Goal: Task Accomplishment & Management: Check status

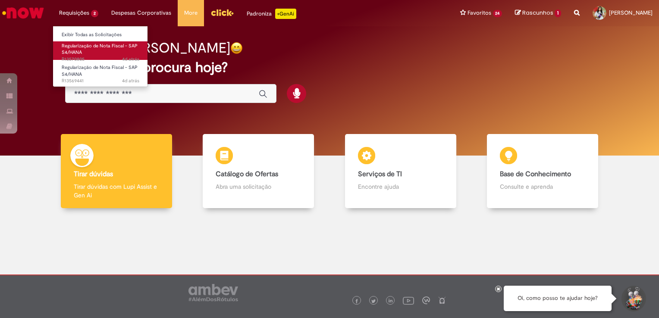
click at [76, 53] on span "Regularização de Nota Fiscal - SAP S4/HANA" at bounding box center [100, 49] width 76 height 13
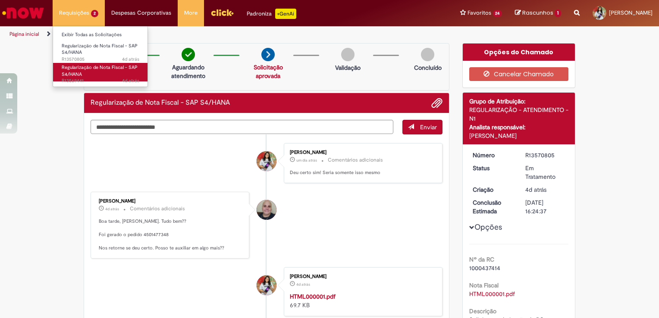
click at [78, 73] on span "Regularização de Nota Fiscal - SAP S4/HANA" at bounding box center [100, 70] width 76 height 13
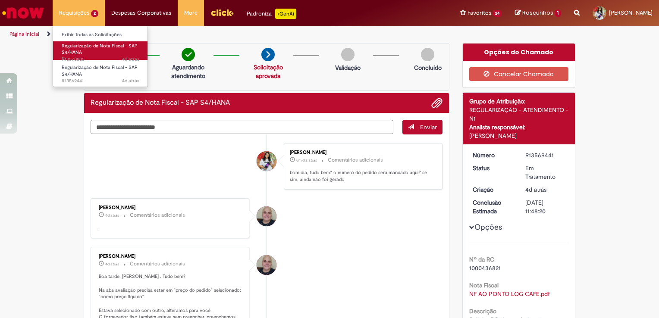
click at [89, 50] on link "Regularização de Nota Fiscal - SAP S4/HANA 4d atrás 4 dias atrás R13570805" at bounding box center [100, 50] width 95 height 19
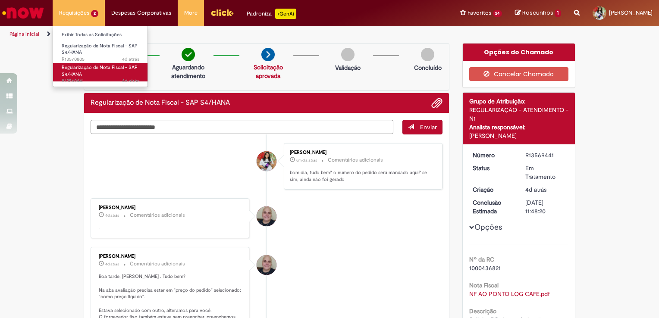
click at [91, 72] on link "Regularização de Nota Fiscal - SAP S4/HANA 4d atrás 4 dias atrás R13569441" at bounding box center [100, 72] width 95 height 19
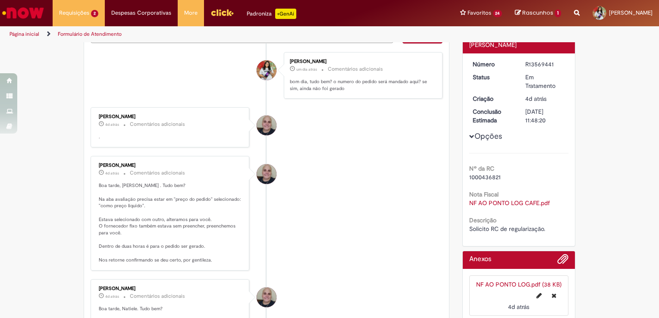
scroll to position [126, 0]
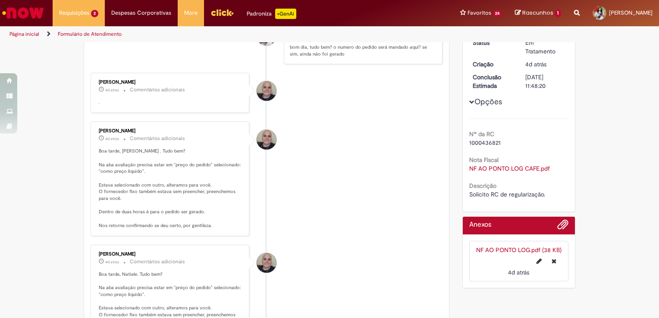
click at [469, 104] on span "Opções para R13569441" at bounding box center [471, 102] width 5 height 5
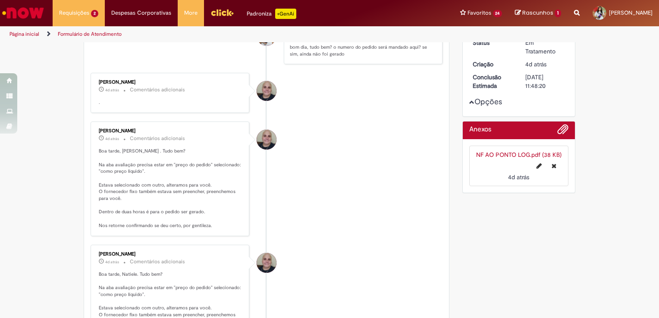
click at [469, 97] on div "Opções" at bounding box center [519, 67] width 100 height 85
click at [469, 104] on span "Opções para R13569441" at bounding box center [471, 102] width 5 height 5
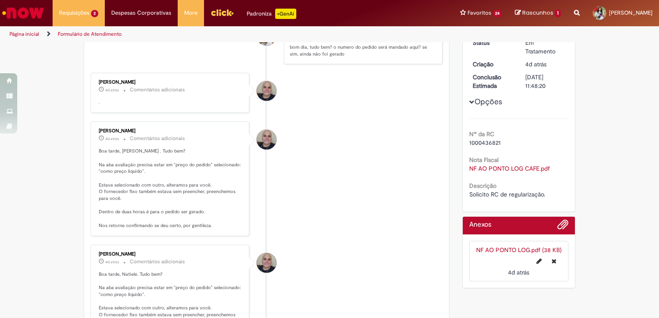
click at [508, 167] on link "NF AO PONTO LOG CAFE.pdf" at bounding box center [509, 169] width 81 height 8
